Goal: Task Accomplishment & Management: Manage account settings

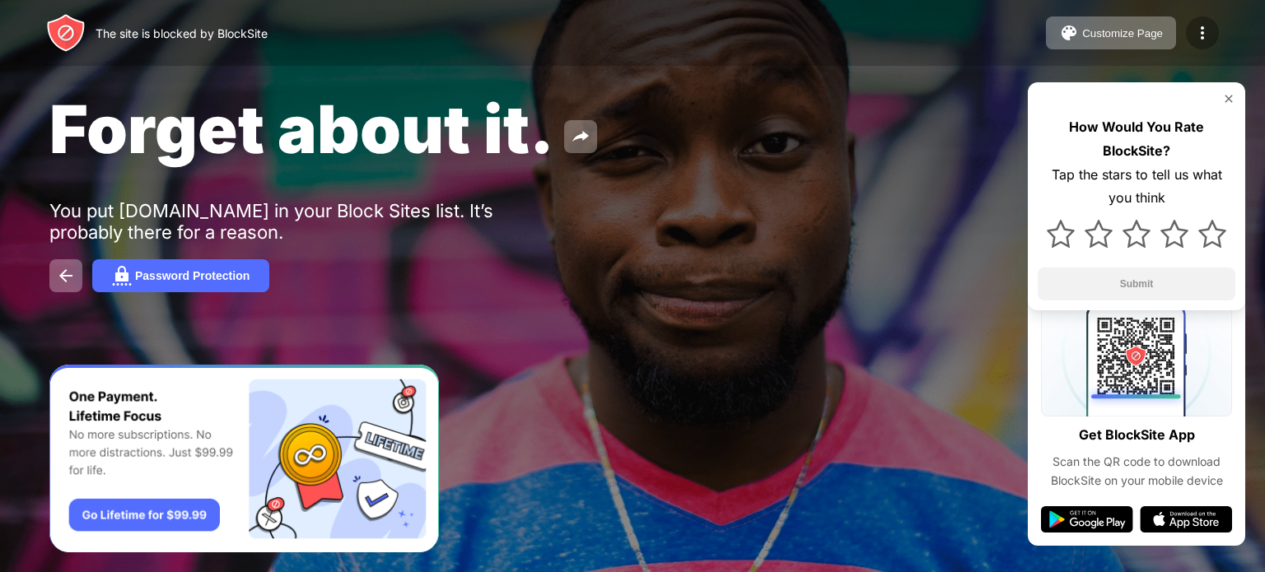
click at [1197, 35] on img at bounding box center [1202, 33] width 20 height 20
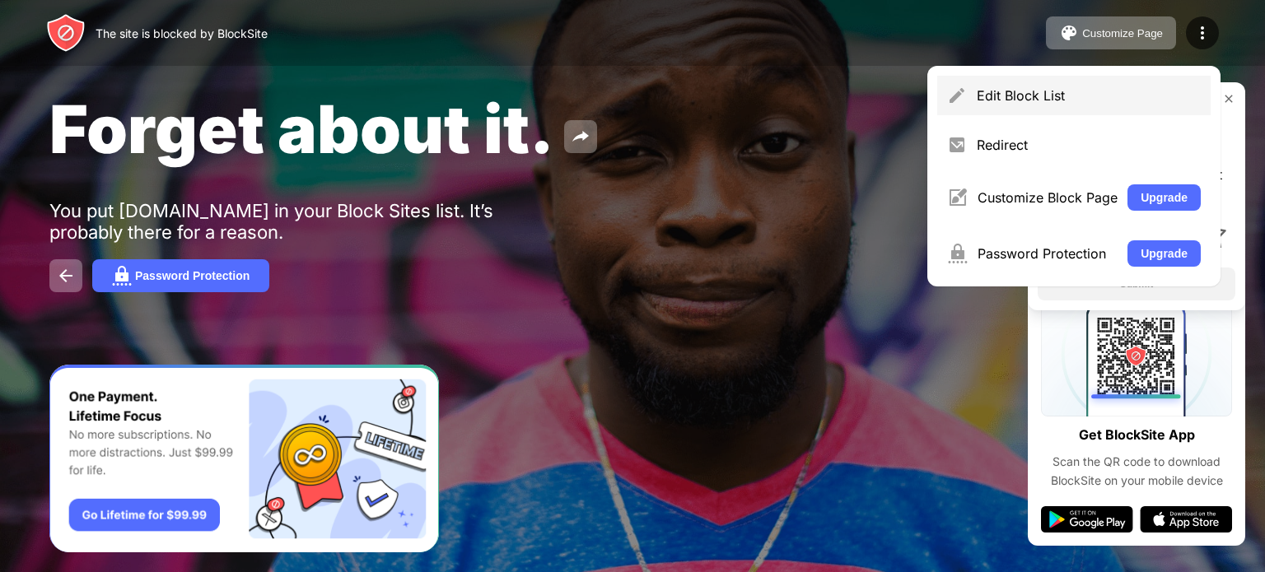
click at [1034, 105] on div "Edit Block List" at bounding box center [1073, 96] width 273 height 40
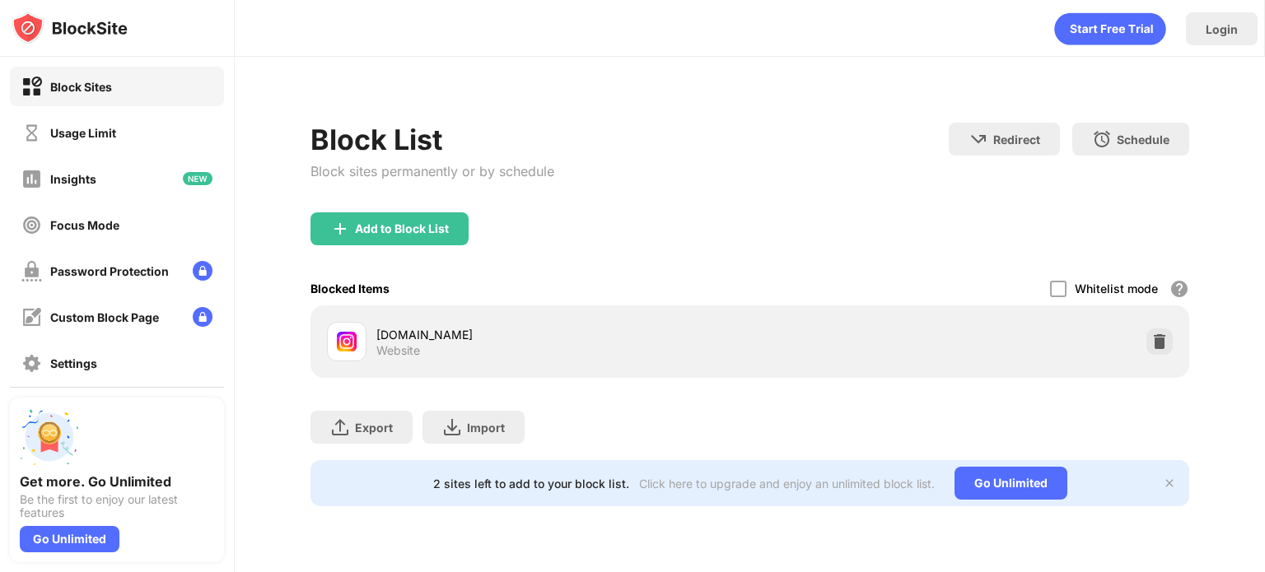
drag, startPoint x: 138, startPoint y: 102, endPoint x: 117, endPoint y: 124, distance: 30.9
click at [117, 124] on div "Block Sites Usage Limit Insights Focus Mode Password Protection Custom Block Pa…" at bounding box center [117, 248] width 234 height 382
click at [117, 124] on div "Usage Limit" at bounding box center [117, 133] width 214 height 40
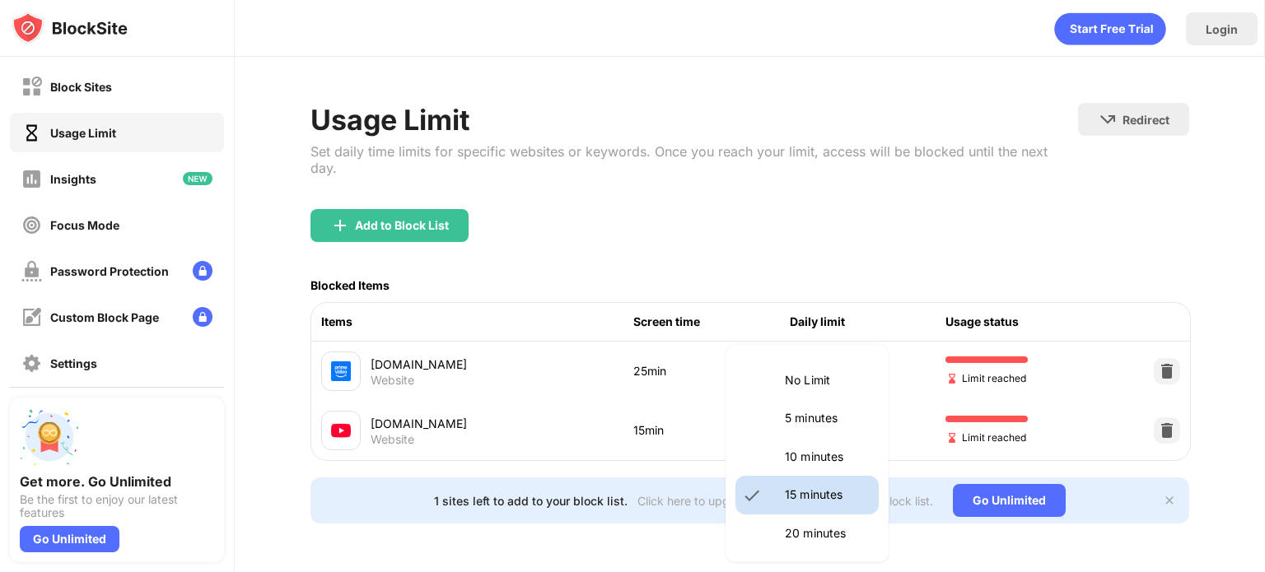
click at [818, 415] on body "Block Sites Usage Limit Insights Focus Mode Password Protection Custom Block Pa…" at bounding box center [632, 286] width 1265 height 572
click at [800, 445] on li "10 minutes" at bounding box center [806, 457] width 143 height 38
type input "**"
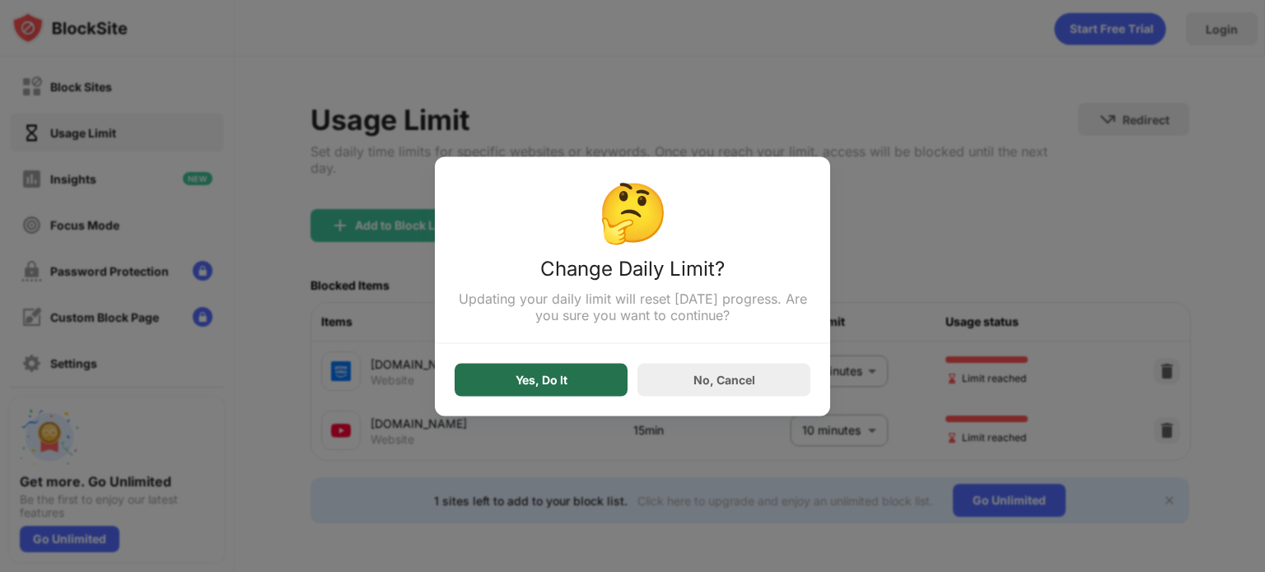
click at [570, 376] on div "Yes, Do It" at bounding box center [541, 379] width 173 height 33
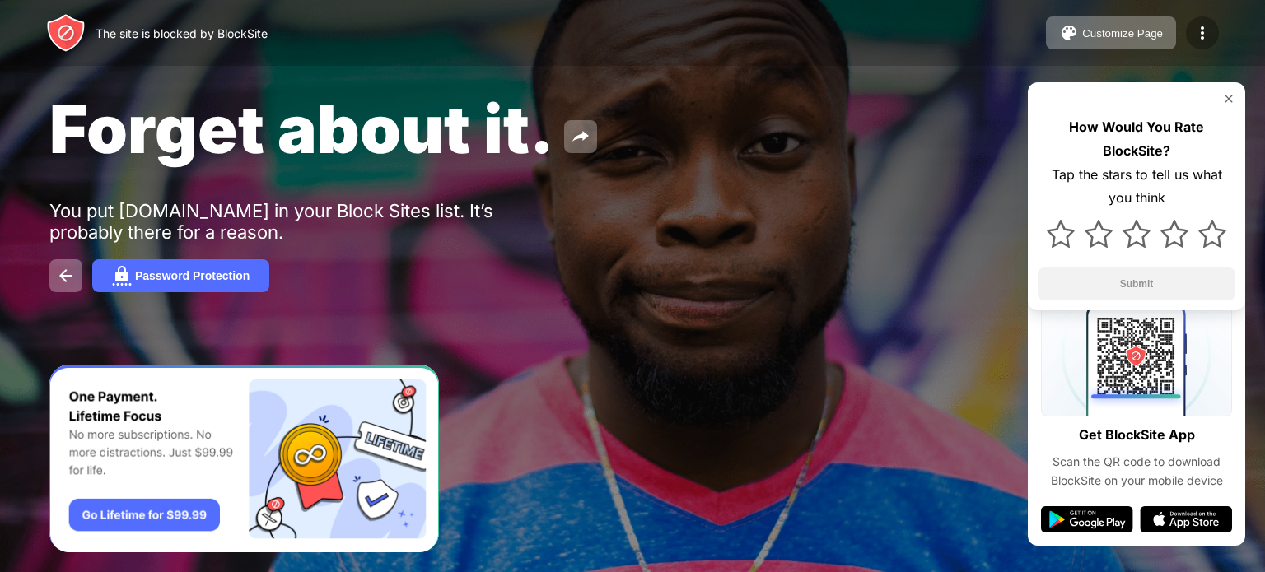
click at [1206, 27] on img at bounding box center [1202, 33] width 20 height 20
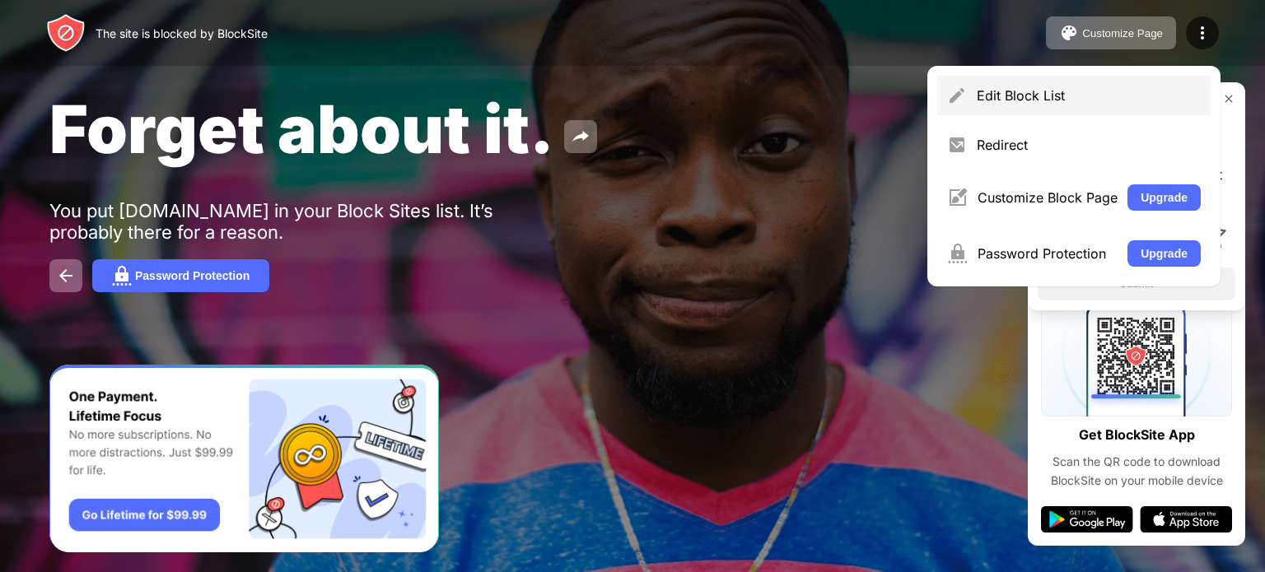
click at [1011, 104] on div "Edit Block List" at bounding box center [1073, 96] width 273 height 40
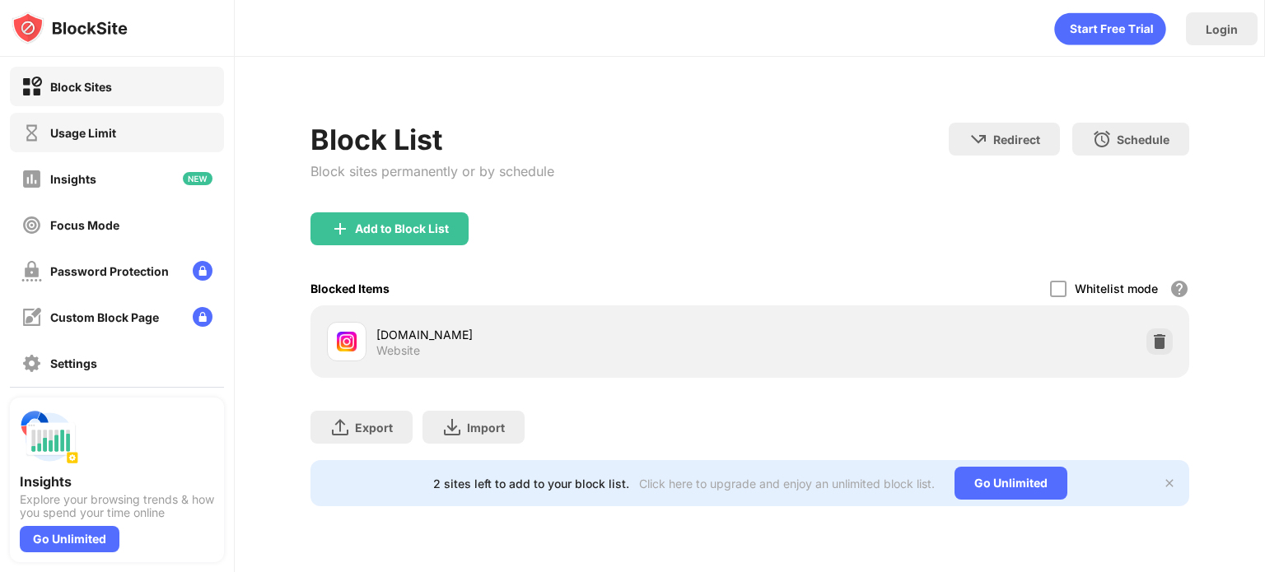
click at [184, 122] on div "Usage Limit" at bounding box center [117, 133] width 214 height 40
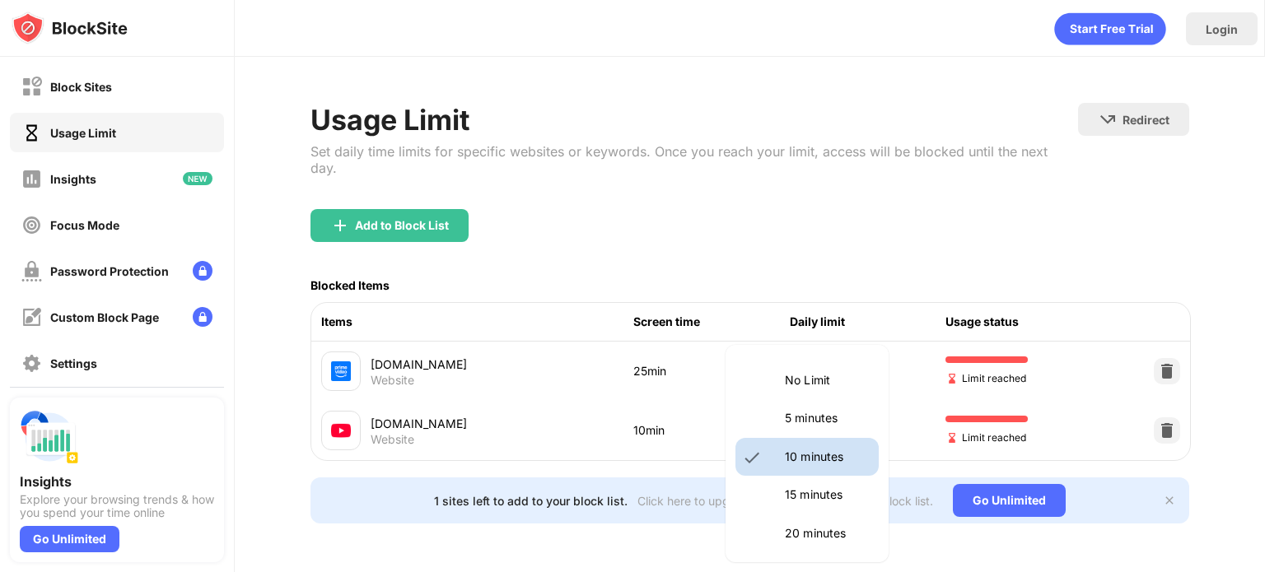
click at [836, 424] on body "Block Sites Usage Limit Insights Focus Mode Password Protection Custom Block Pa…" at bounding box center [632, 286] width 1265 height 572
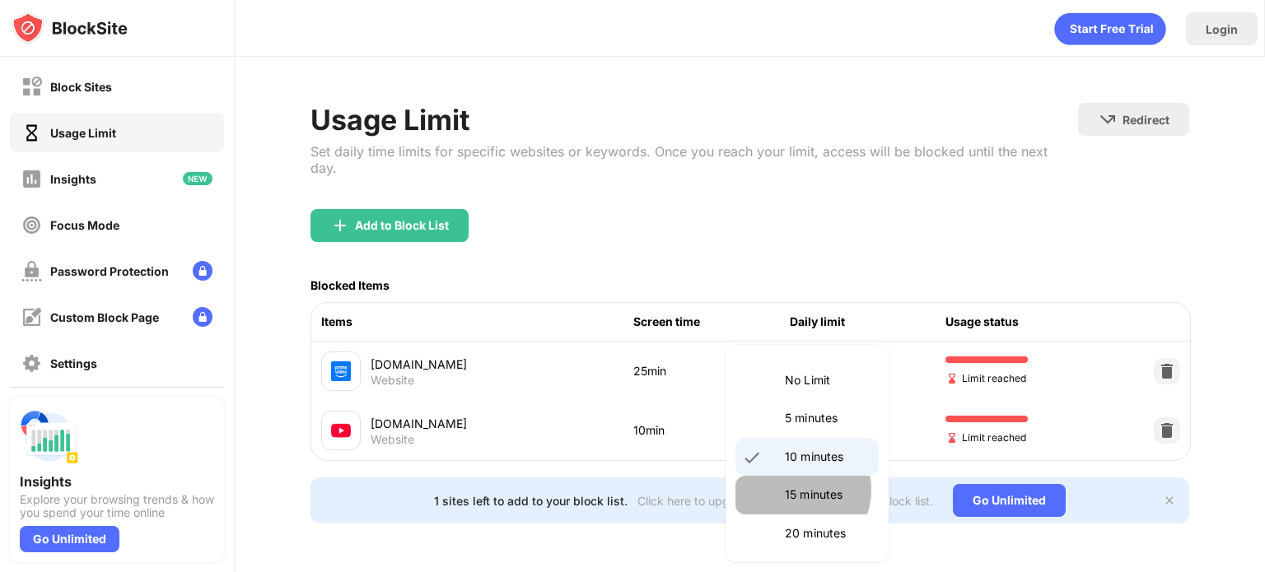
click at [796, 489] on p "15 minutes" at bounding box center [827, 495] width 84 height 18
type input "**"
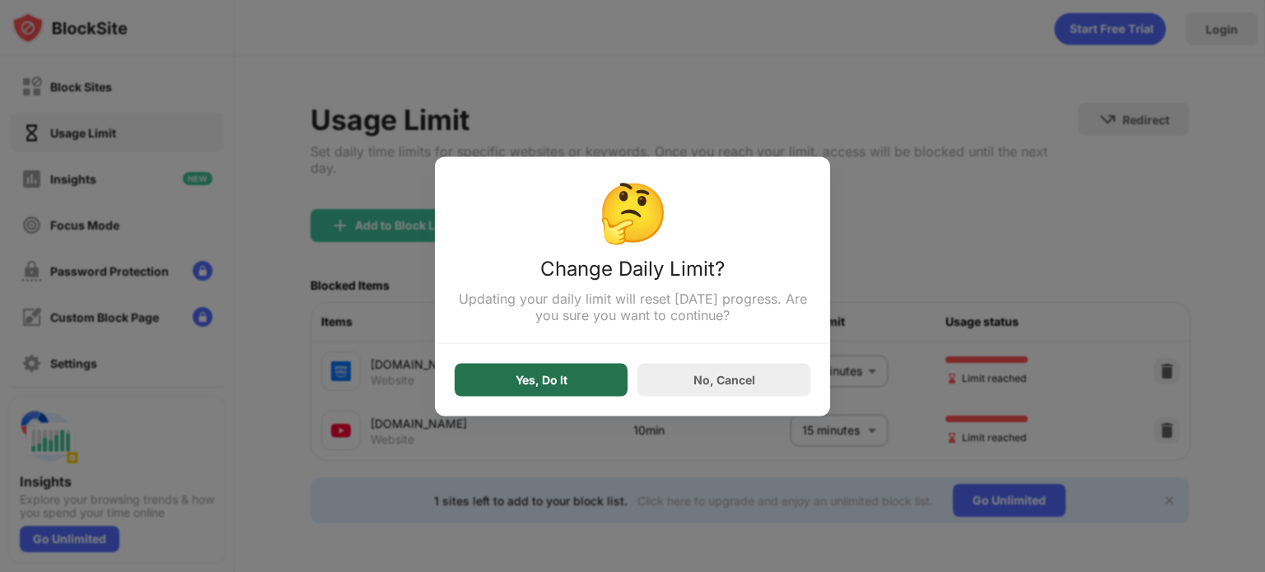
click at [537, 376] on div "Yes, Do It" at bounding box center [542, 379] width 52 height 13
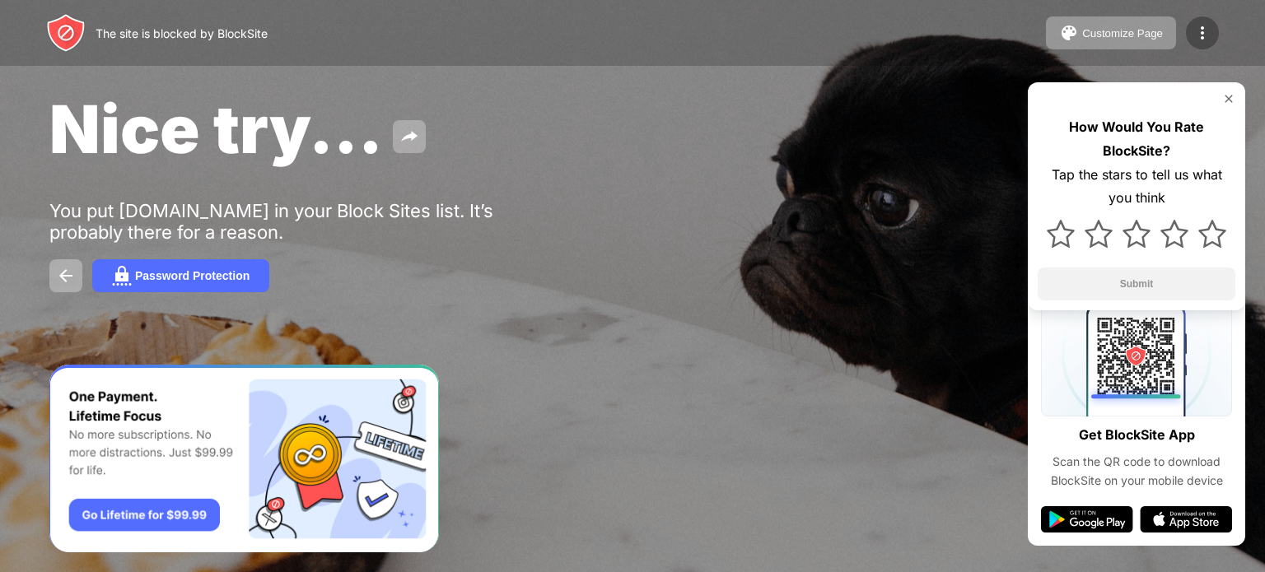
click at [1189, 31] on div at bounding box center [1202, 32] width 33 height 33
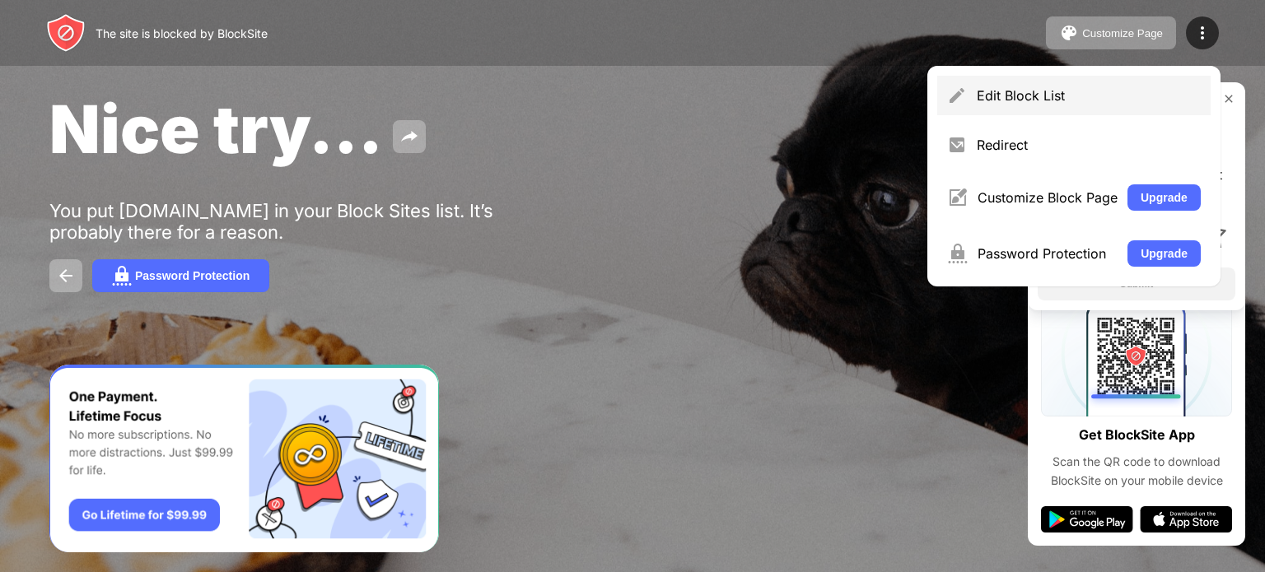
click at [1038, 102] on div "Edit Block List" at bounding box center [1089, 95] width 224 height 16
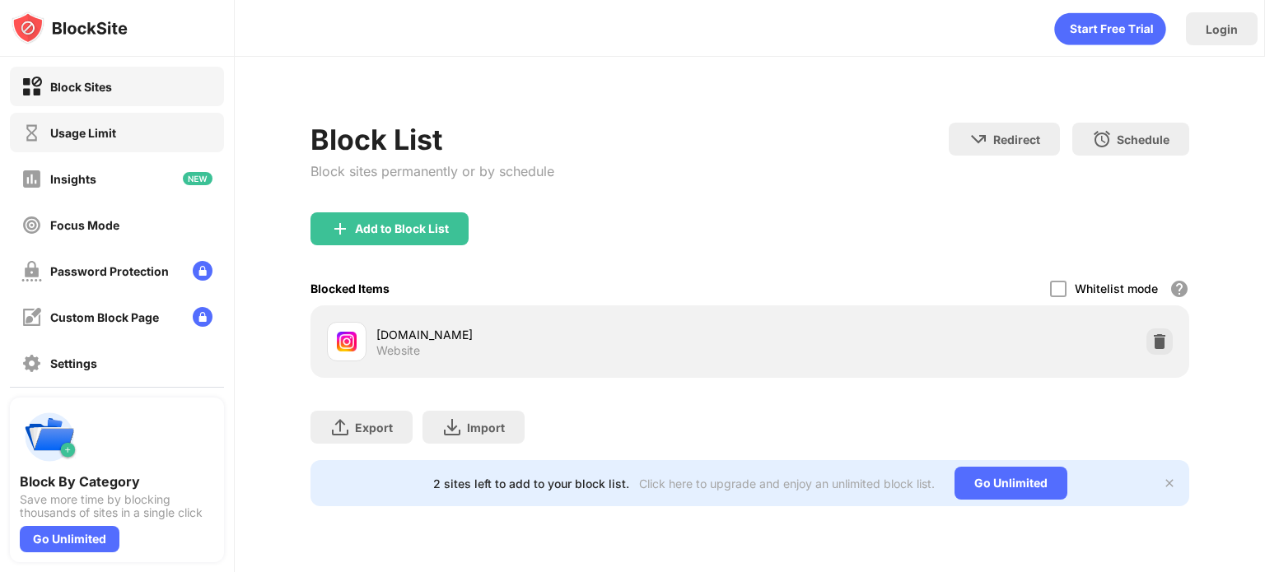
click at [161, 145] on div "Usage Limit" at bounding box center [117, 133] width 214 height 40
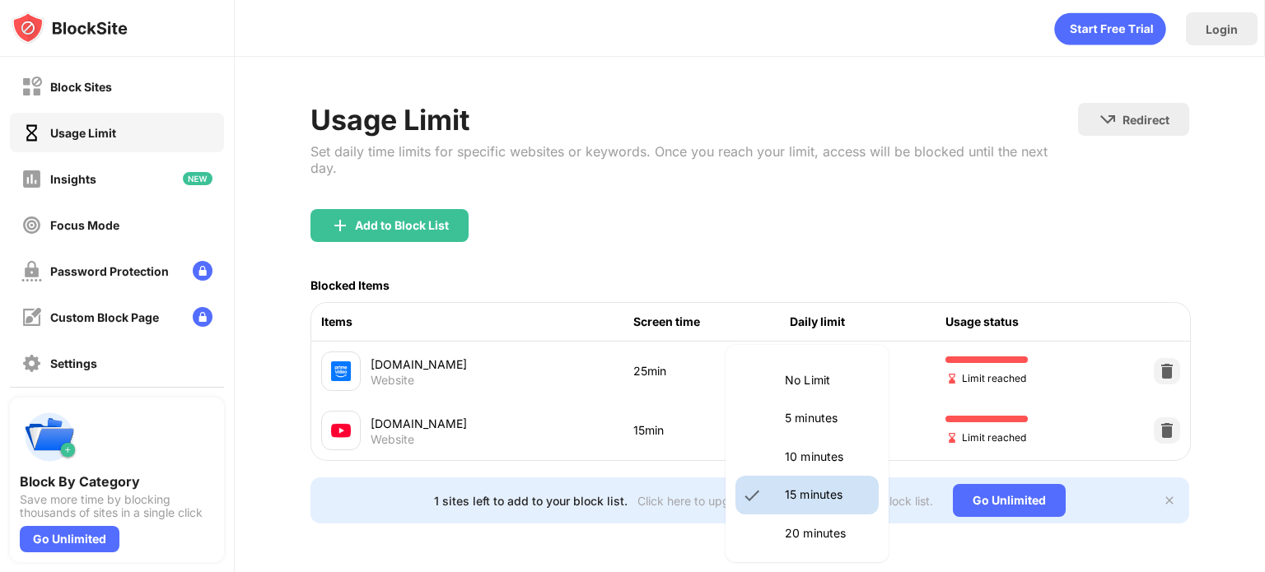
click at [826, 392] on body "Block Sites Usage Limit Insights Focus Mode Password Protection Custom Block Pa…" at bounding box center [632, 286] width 1265 height 572
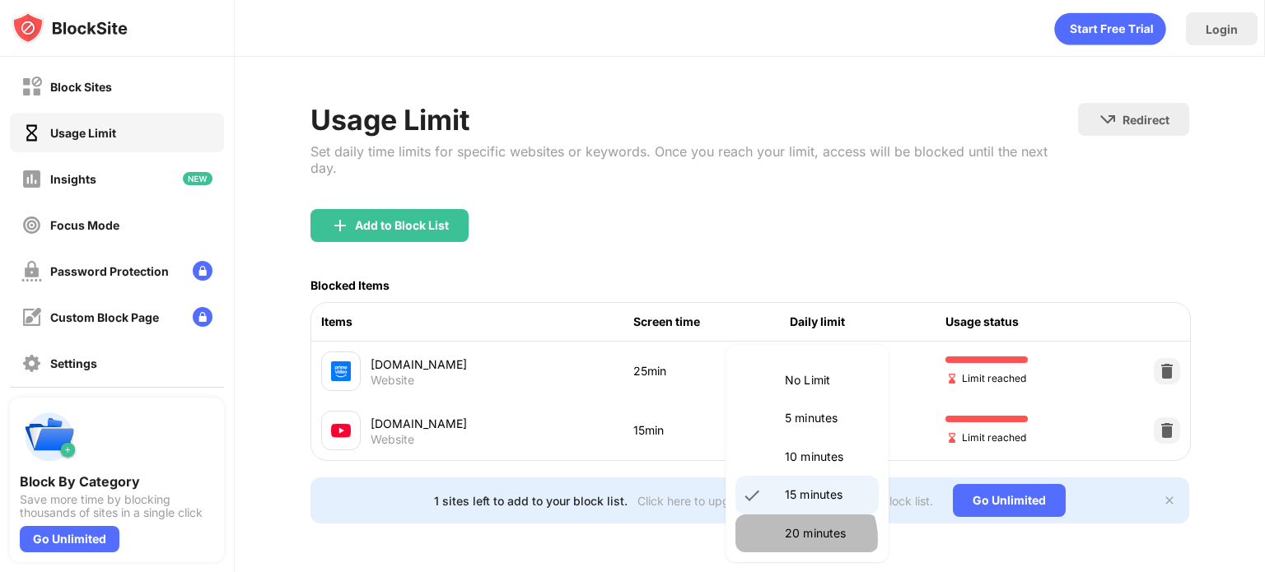
click at [804, 539] on p "20 minutes" at bounding box center [827, 534] width 84 height 18
type input "**"
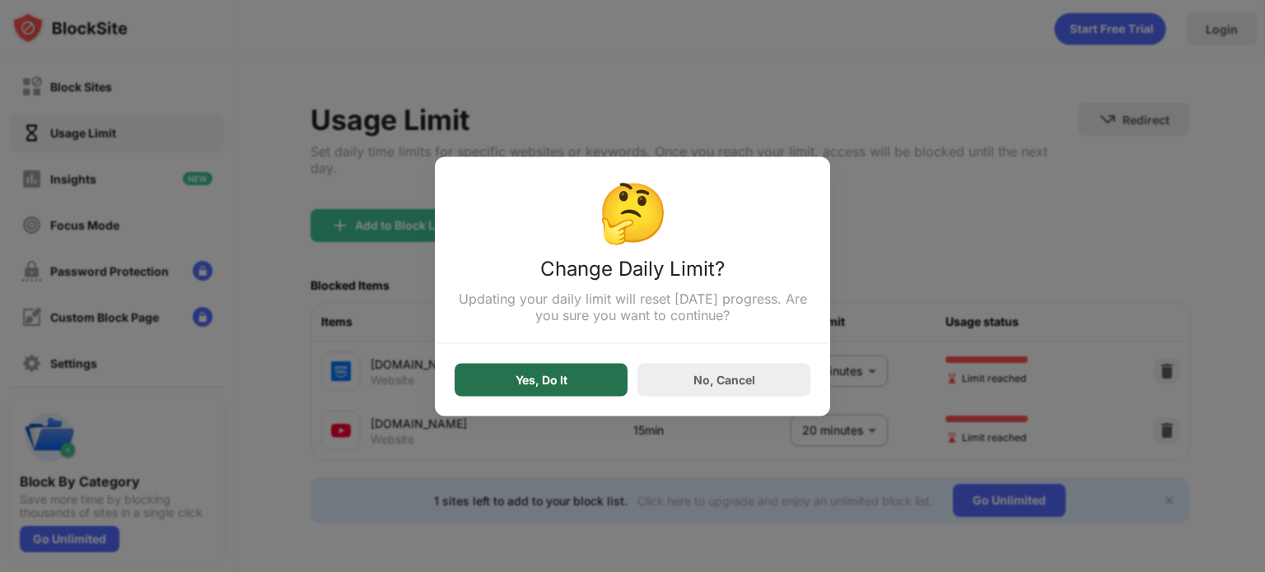
click at [596, 385] on div "Yes, Do It" at bounding box center [541, 379] width 173 height 33
